Goal: Find contact information: Find contact information

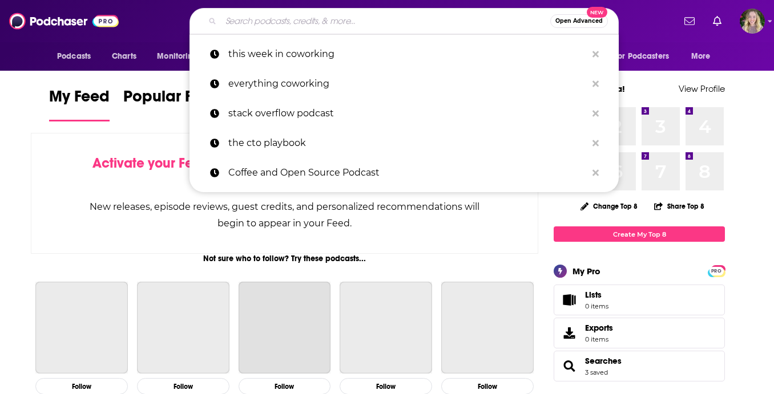
click at [284, 26] on input "Search podcasts, credits, & more..." at bounding box center [385, 21] width 329 height 18
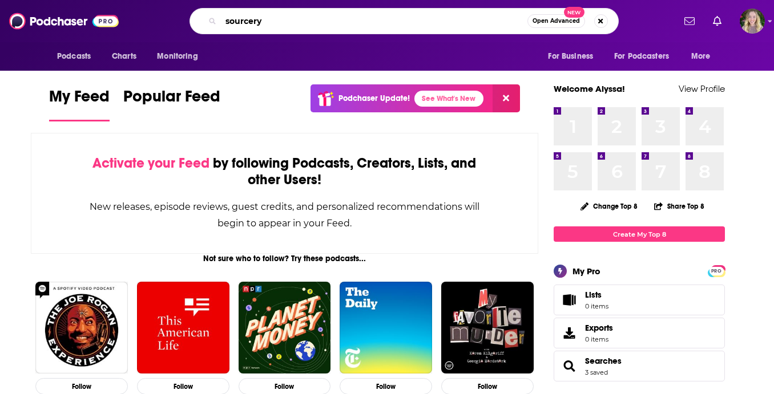
type input "sourcery"
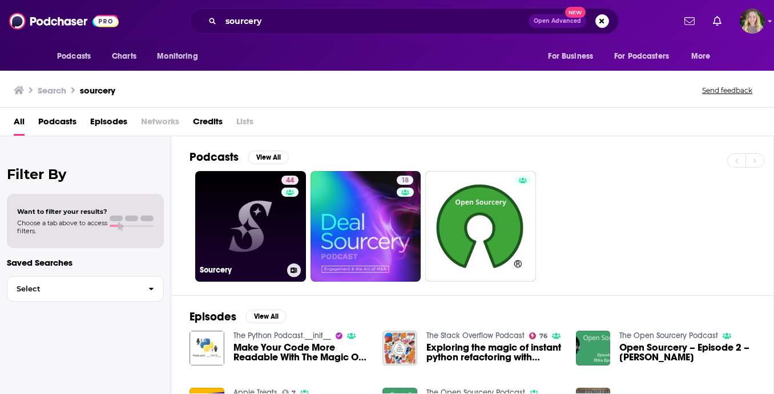
click at [244, 212] on link "44 Sourcery" at bounding box center [250, 226] width 111 height 111
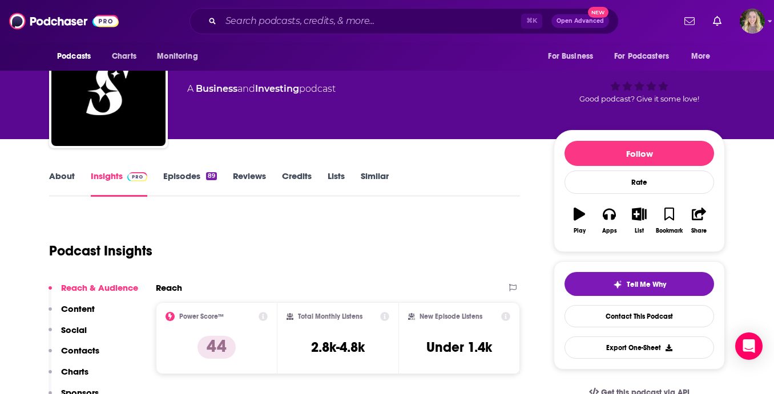
scroll to position [44, 0]
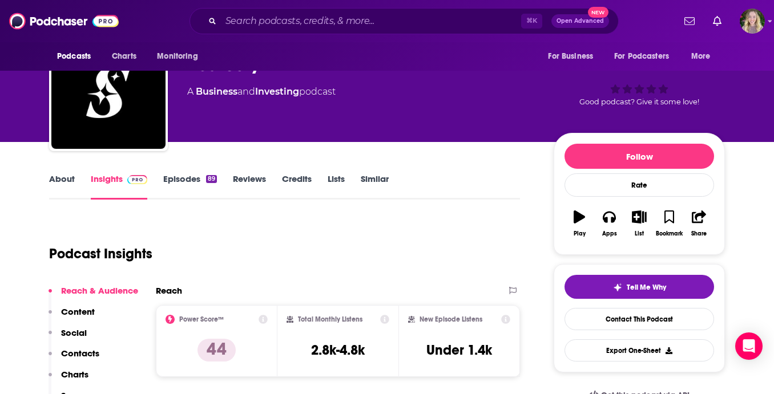
click at [70, 183] on link "About" at bounding box center [62, 186] width 26 height 26
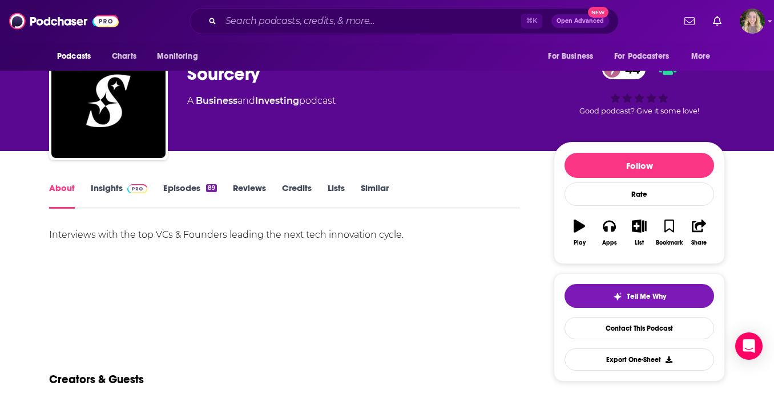
scroll to position [39, 0]
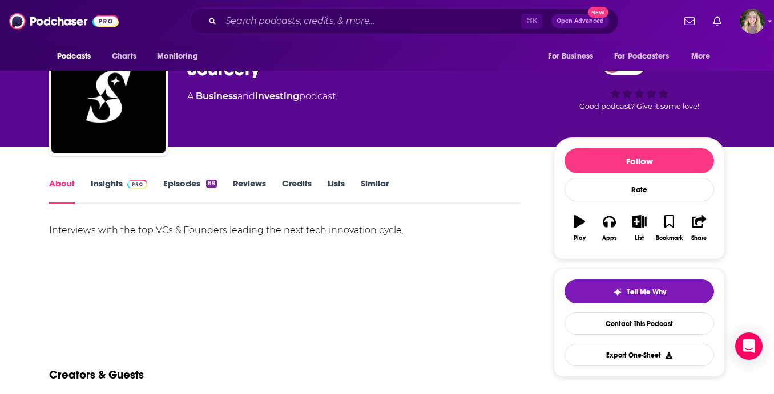
click at [74, 228] on div "Interviews with the top VCs & Founders leading the next tech innovation cycle." at bounding box center [284, 231] width 471 height 16
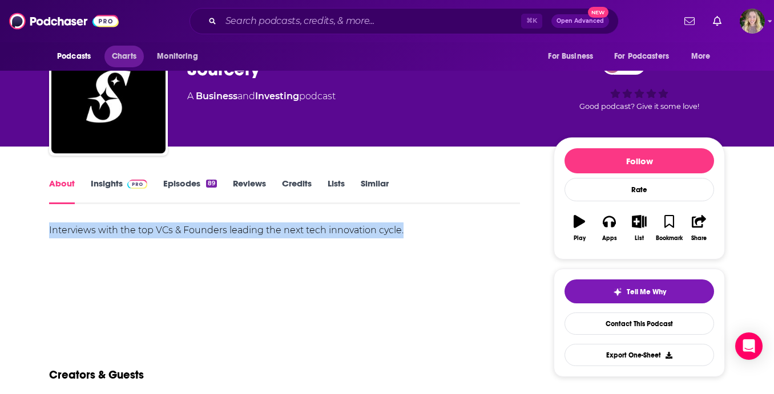
copy div "Interviews with the top VCs & Founders leading the next tech innovation cycle."
click at [113, 189] on link "Insights" at bounding box center [119, 191] width 56 height 26
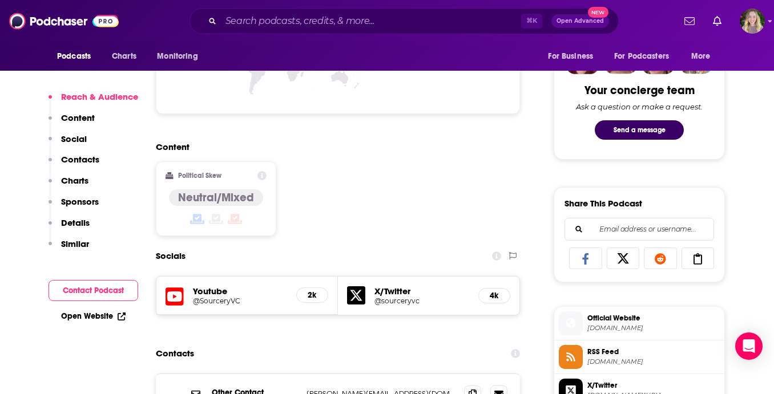
scroll to position [663, 0]
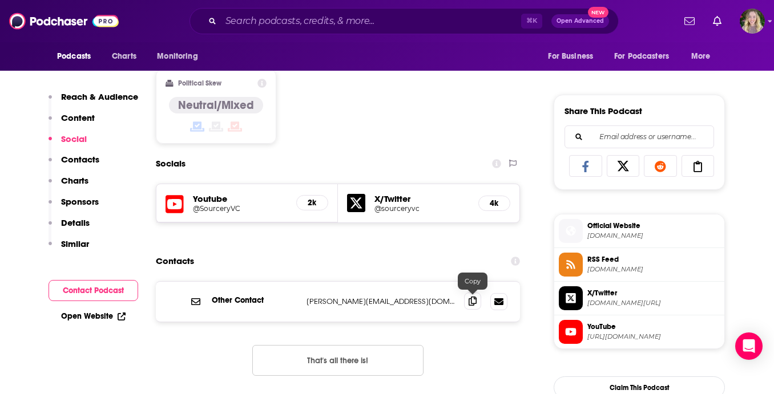
click at [467, 298] on span at bounding box center [472, 301] width 17 height 17
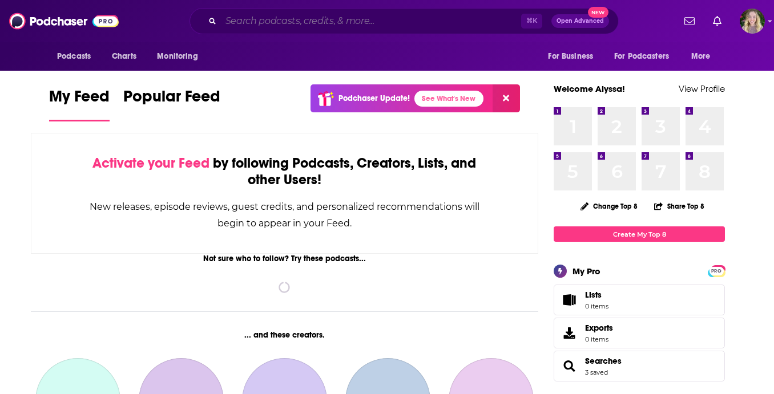
click at [242, 21] on input "Search podcasts, credits, & more..." at bounding box center [371, 21] width 300 height 18
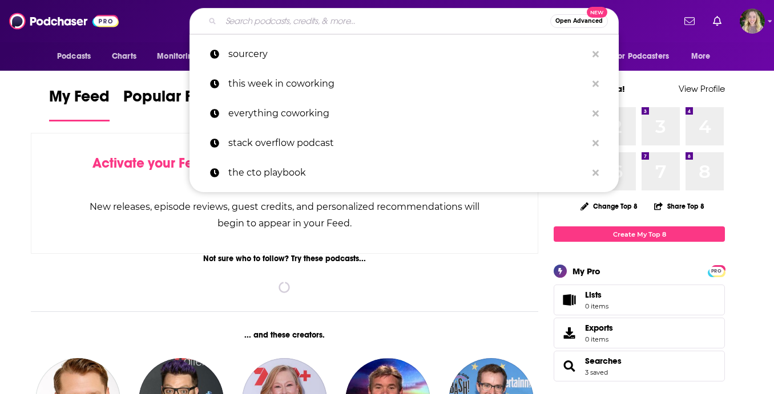
paste input "Bloomberg Talks"
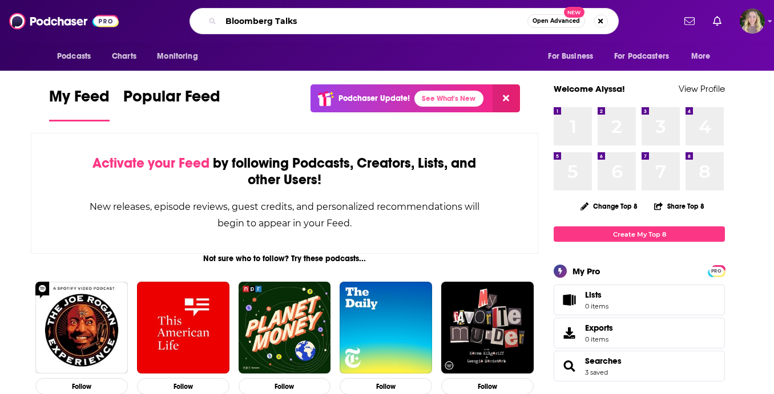
type input "Bloomberg Talks"
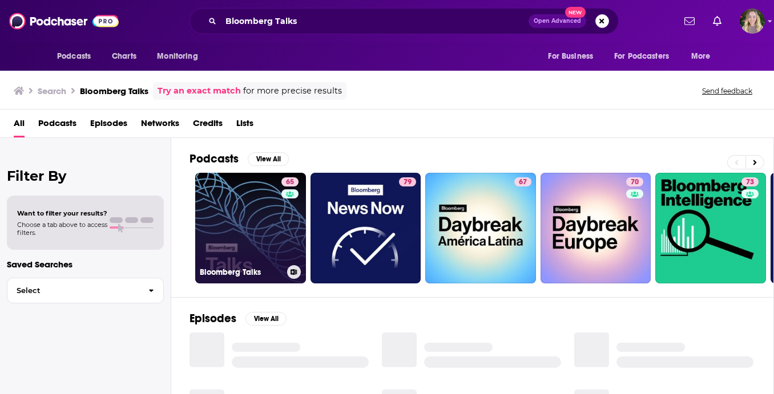
click at [219, 237] on link "65 Bloomberg Talks" at bounding box center [250, 228] width 111 height 111
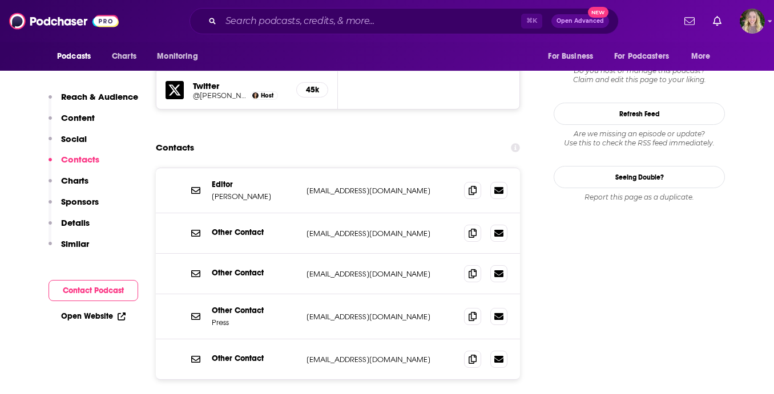
scroll to position [1060, 0]
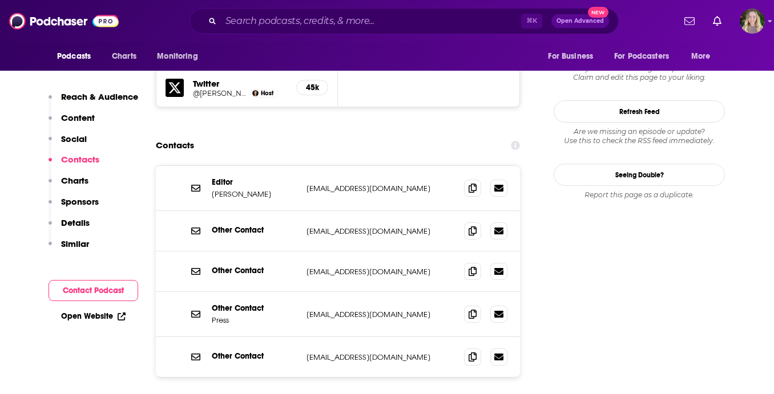
drag, startPoint x: 210, startPoint y: 136, endPoint x: 289, endPoint y: 136, distance: 78.7
click at [289, 166] on div "Editor Christine Harper charper@bloomberg.com charper@bloomberg.com" at bounding box center [338, 188] width 364 height 45
copy p "Christine Harper"
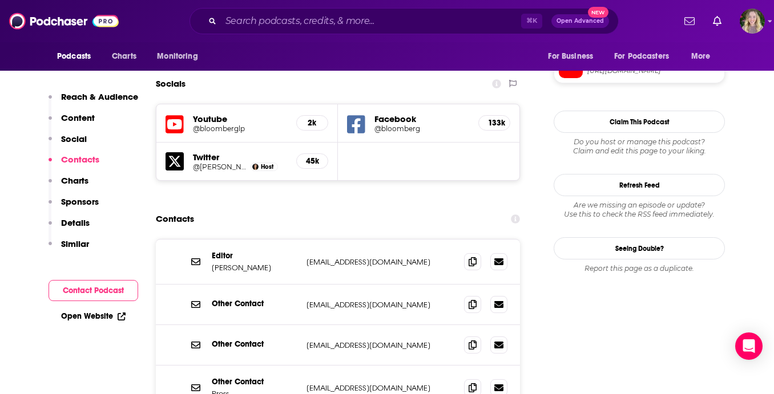
scroll to position [978, 0]
